Goal: Information Seeking & Learning: Learn about a topic

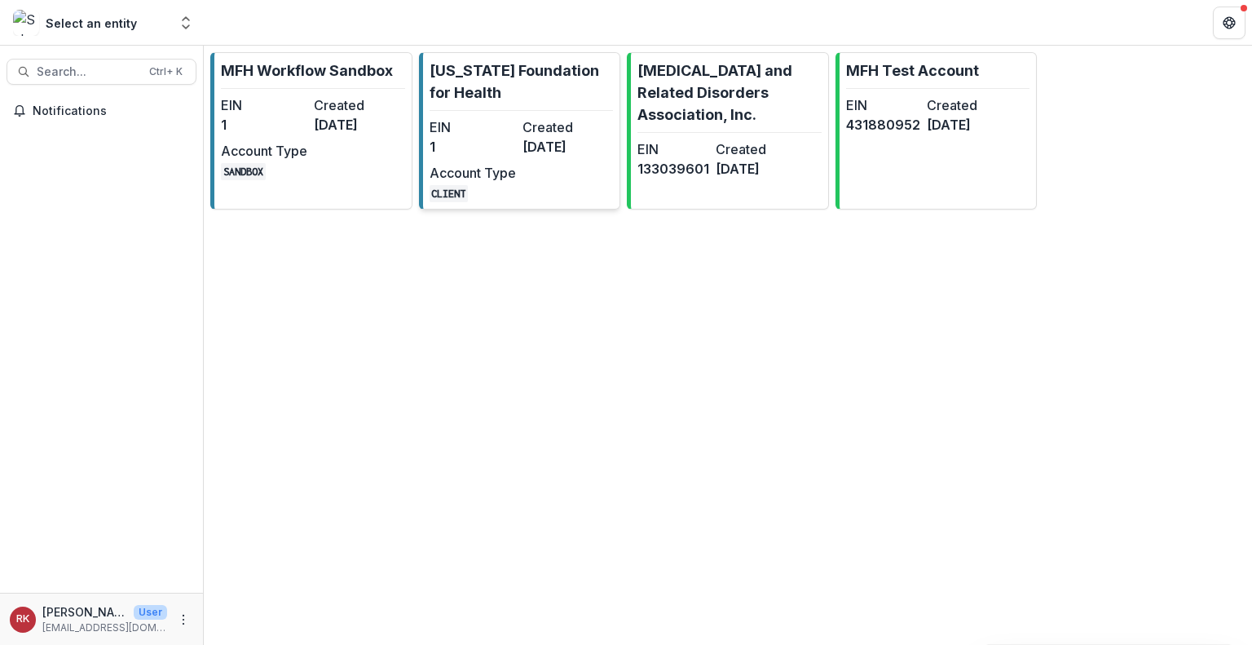
click at [522, 149] on dd "[DATE]" at bounding box center [565, 147] width 86 height 20
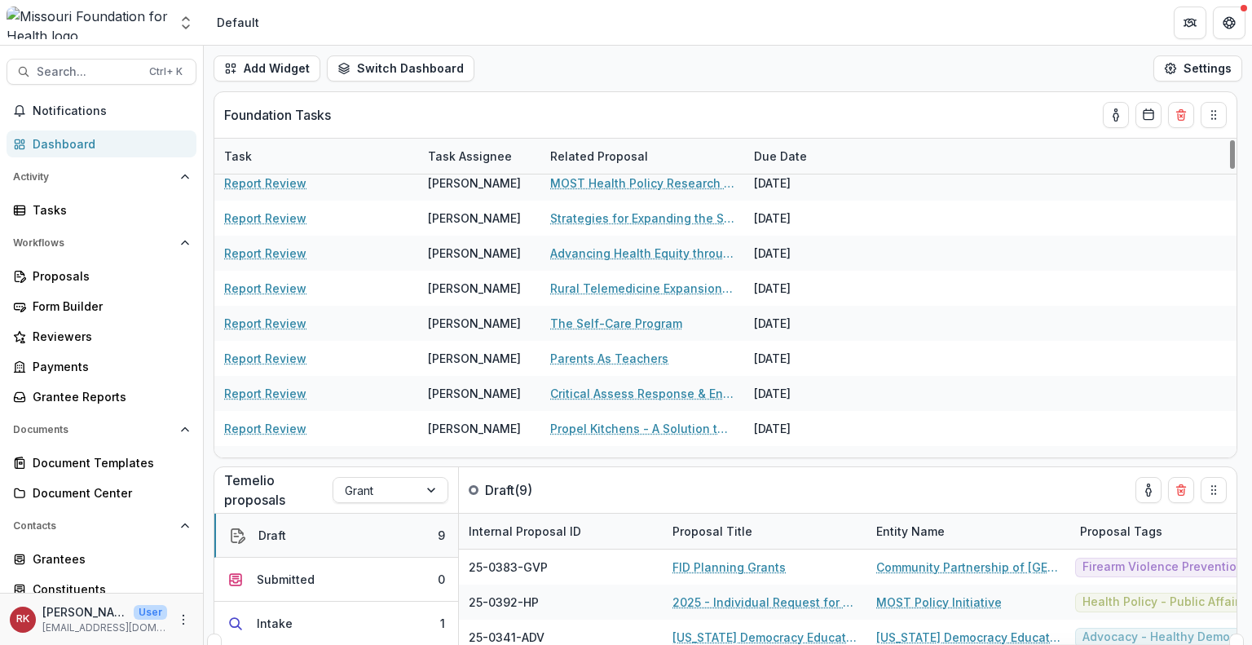
scroll to position [256, 0]
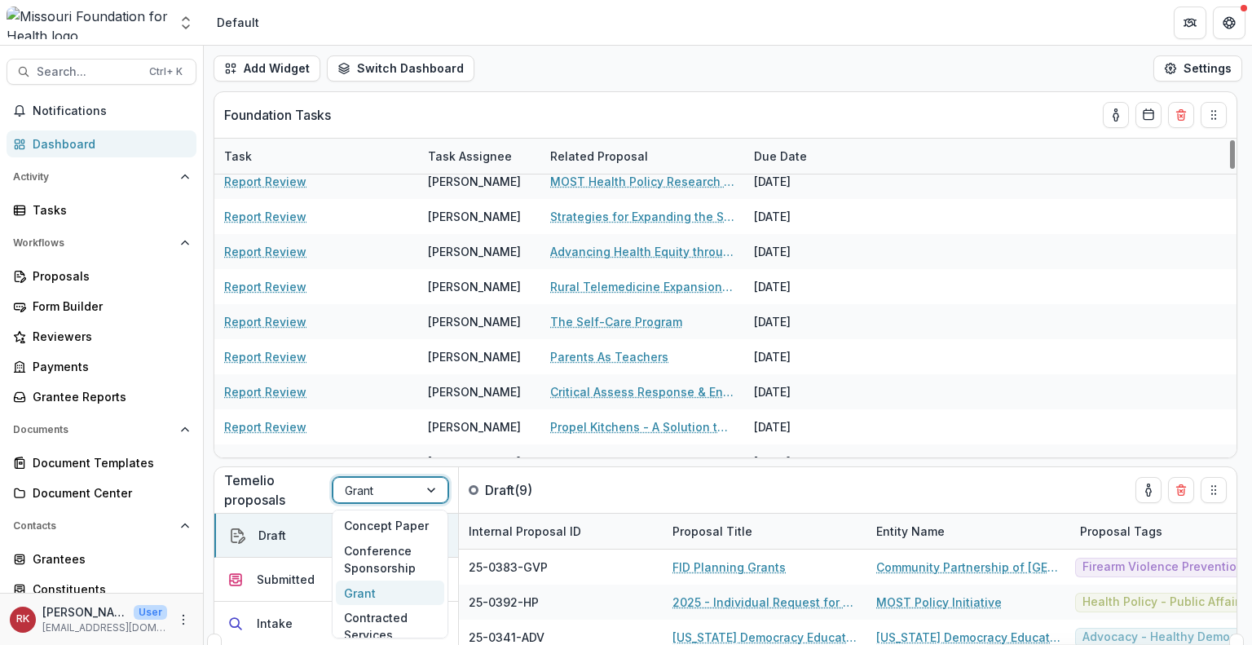
click at [353, 488] on div at bounding box center [376, 490] width 62 height 20
click at [365, 547] on div "Conference Sponsorship" at bounding box center [390, 559] width 108 height 42
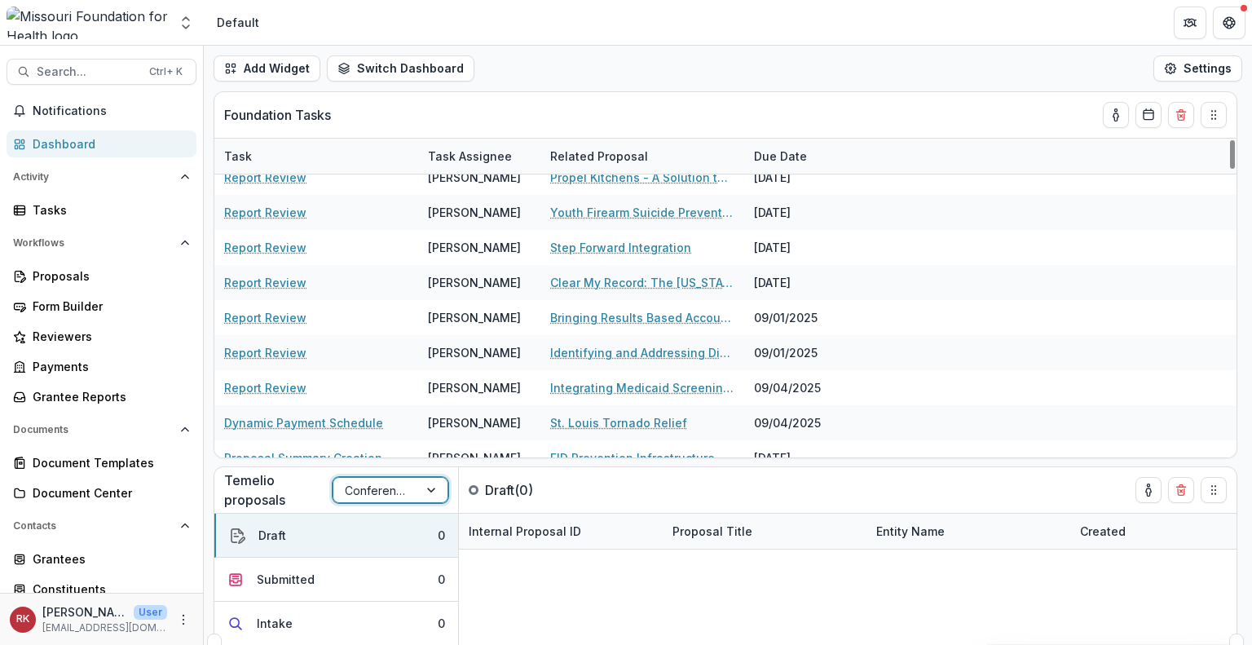
scroll to position [187, 0]
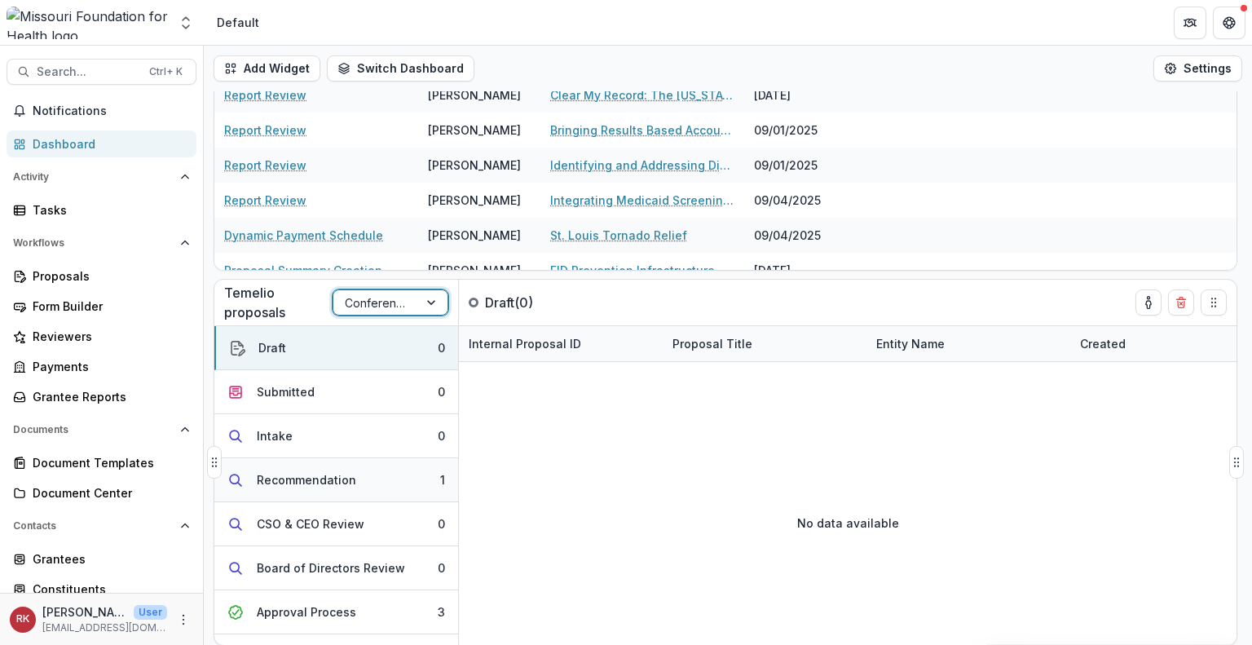
click at [352, 480] on button "Recommendation 1" at bounding box center [336, 480] width 244 height 44
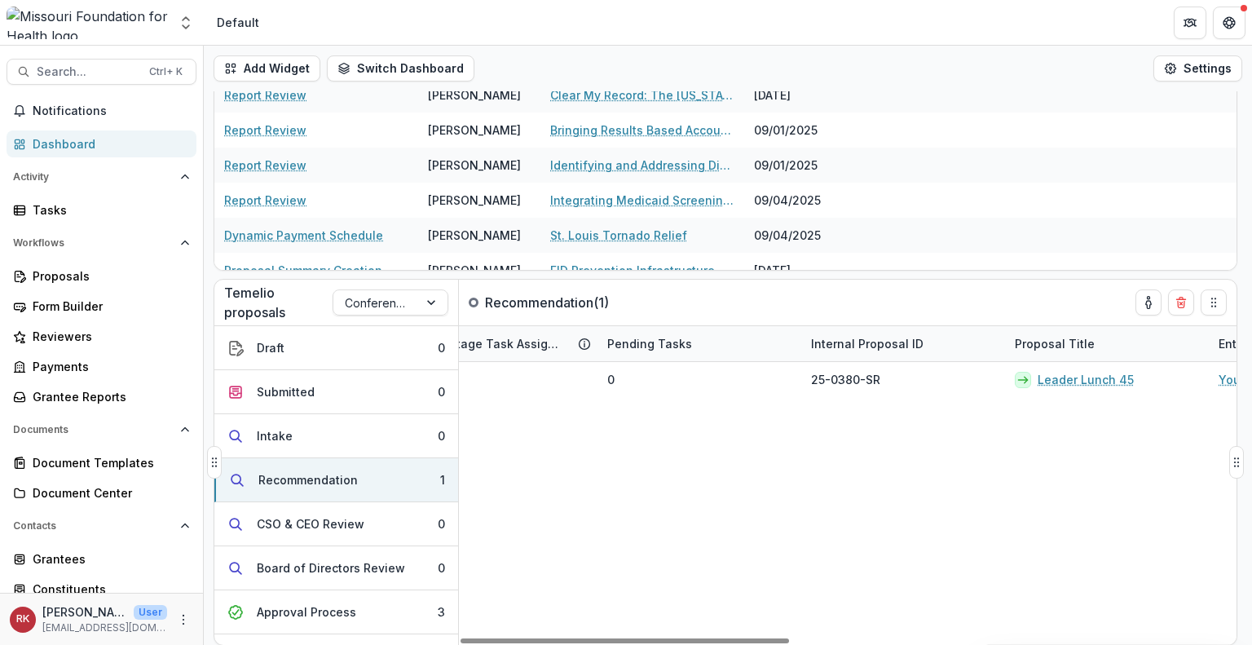
scroll to position [0, 0]
